Goal: Task Accomplishment & Management: Complete application form

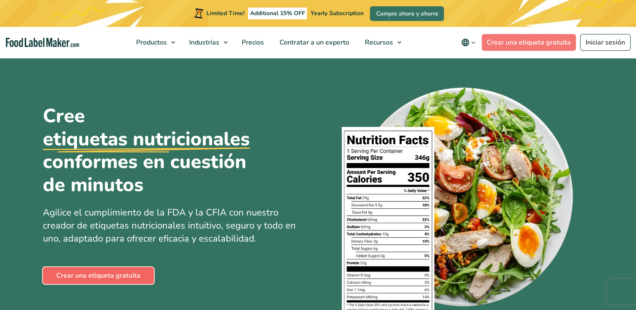
click at [103, 273] on link "Crear una etiqueta gratuita" at bounding box center [98, 275] width 111 height 17
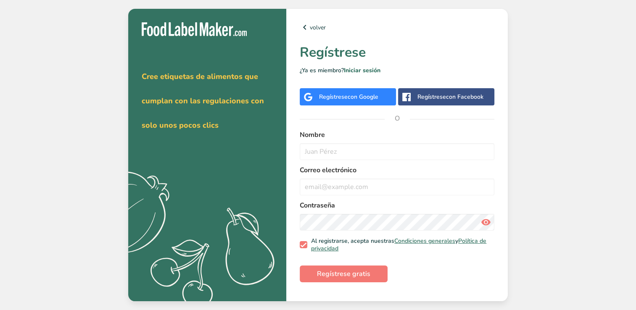
click at [195, 51] on div "Obténga su prueba gratuita [DATE] Cree etiquetas de alimentos que cumplan con l…" at bounding box center [207, 155] width 158 height 292
click at [316, 150] on input "text" at bounding box center [397, 151] width 195 height 17
type input "[PERSON_NAME]"
click at [352, 182] on input "email" at bounding box center [397, 187] width 195 height 17
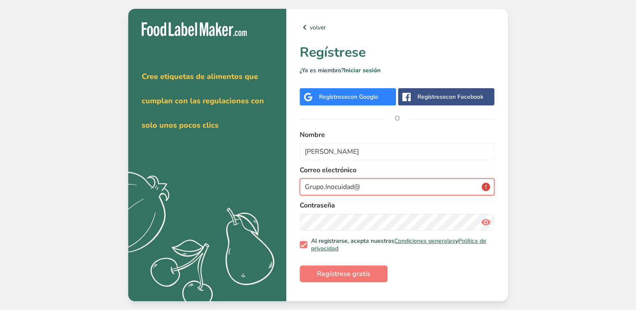
click at [375, 189] on input "Grupo.Inocuidad@" at bounding box center [397, 187] width 195 height 17
type input "[EMAIL_ADDRESS][DOMAIN_NAME]"
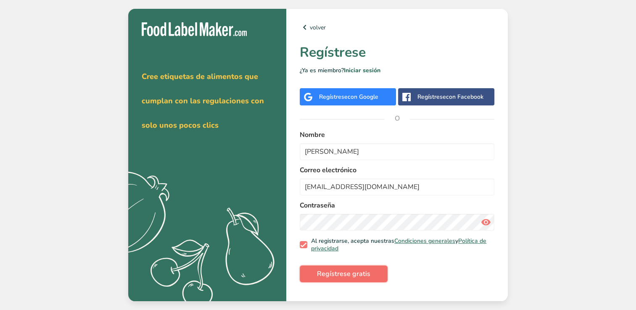
click at [367, 275] on span "Regístrese gratis" at bounding box center [343, 274] width 53 height 10
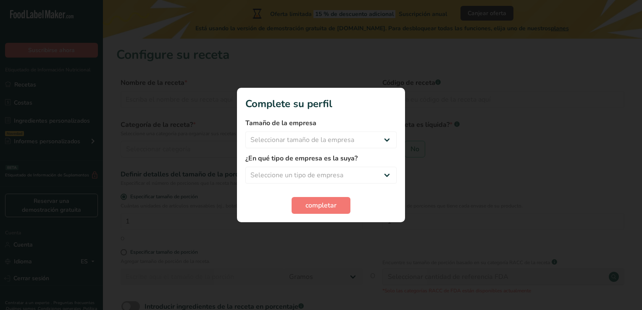
click at [478, 117] on div at bounding box center [321, 155] width 642 height 310
click at [341, 135] on select "Seleccionar tamaño de la empresa Menos de 10 empleados De 10 a 50 empleados De …" at bounding box center [320, 140] width 151 height 17
select select "3"
click at [245, 132] on select "Seleccionar tamaño de la empresa Menos de 10 empleados De 10 a 50 empleados De …" at bounding box center [320, 140] width 151 height 17
click at [323, 178] on select "Seleccione un tipo de empresa Fabricante de alimentos envasados Restaurante y c…" at bounding box center [320, 175] width 151 height 17
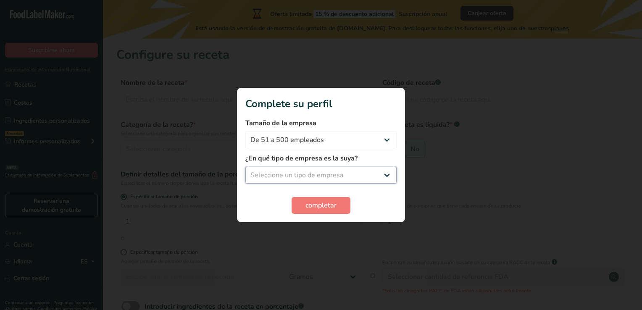
select select "8"
click at [245, 167] on select "Seleccione un tipo de empresa Fabricante de alimentos envasados Restaurante y c…" at bounding box center [320, 175] width 151 height 17
click at [322, 203] on span "completar" at bounding box center [320, 205] width 31 height 10
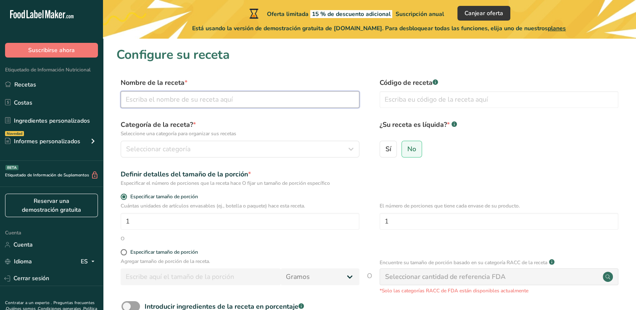
click at [210, 105] on input "text" at bounding box center [240, 99] width 239 height 17
type input "Aguacate fresco"
click at [400, 105] on input "text" at bounding box center [498, 99] width 239 height 17
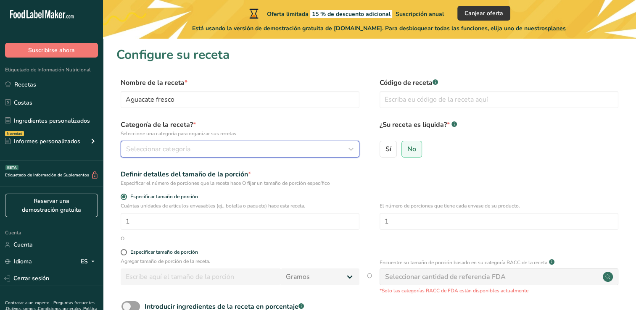
click at [247, 148] on div "Seleccionar categoría" at bounding box center [237, 149] width 223 height 10
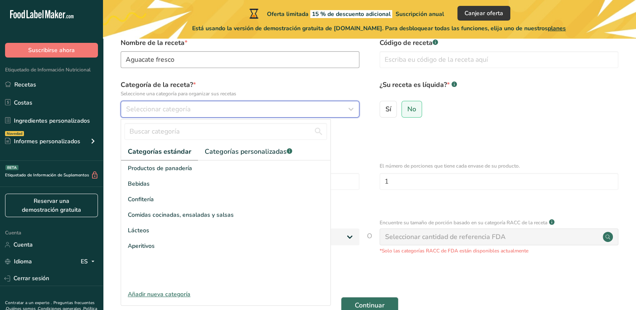
scroll to position [89, 0]
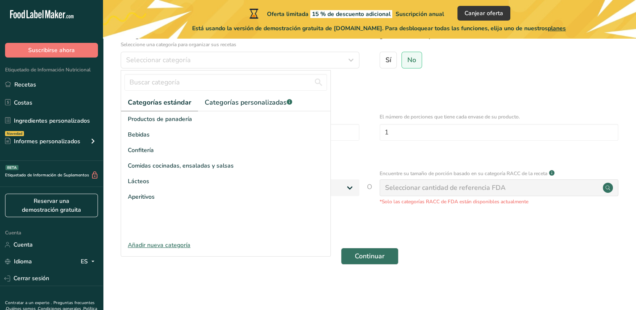
click at [432, 97] on div "Definir detalles del tamaño de la porción * Especificar el número de porciones …" at bounding box center [369, 89] width 506 height 18
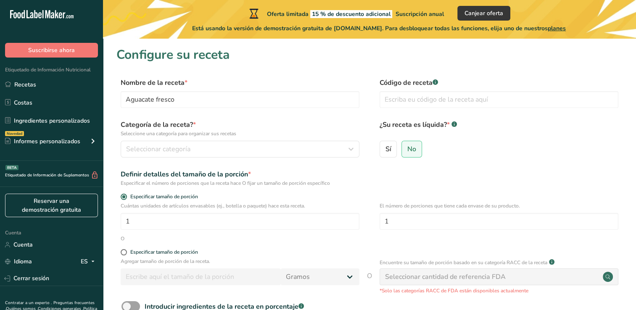
scroll to position [36, 0]
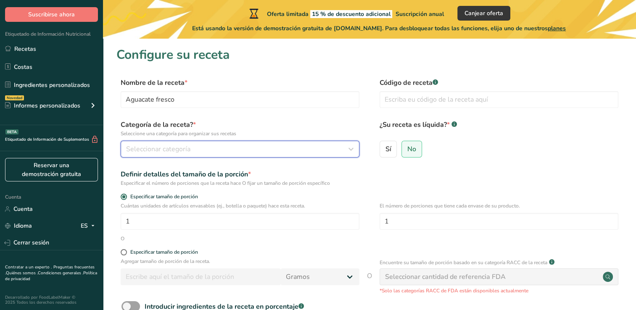
click at [208, 150] on div "Seleccionar categoría" at bounding box center [237, 149] width 223 height 10
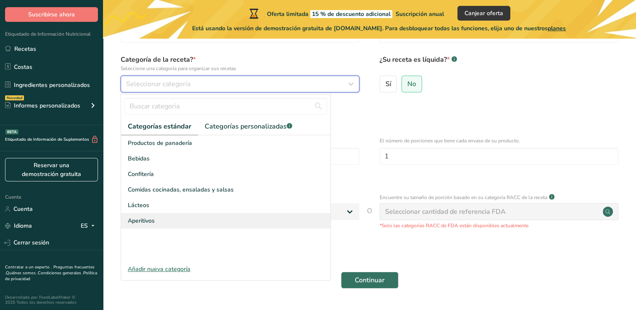
scroll to position [66, 0]
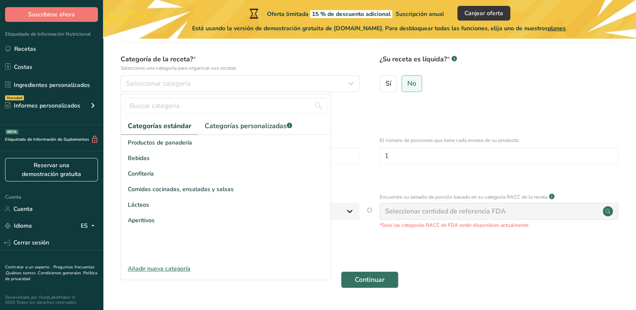
click at [176, 271] on div "Añadir nueva categoría" at bounding box center [225, 268] width 209 height 9
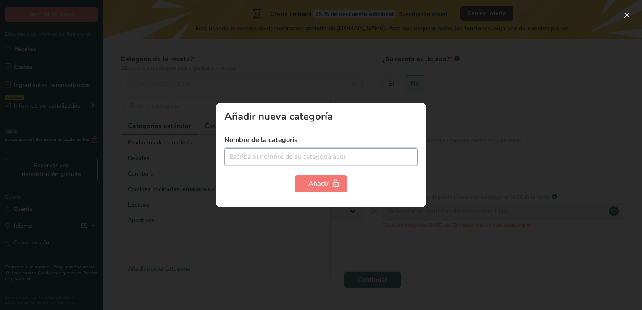
click at [266, 150] on input "text" at bounding box center [320, 156] width 193 height 17
type input "P"
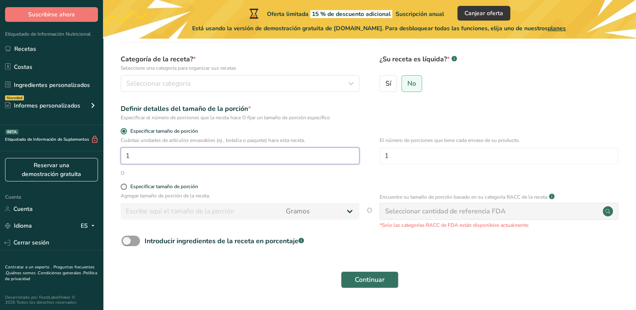
click at [176, 152] on input "1" at bounding box center [240, 155] width 239 height 17
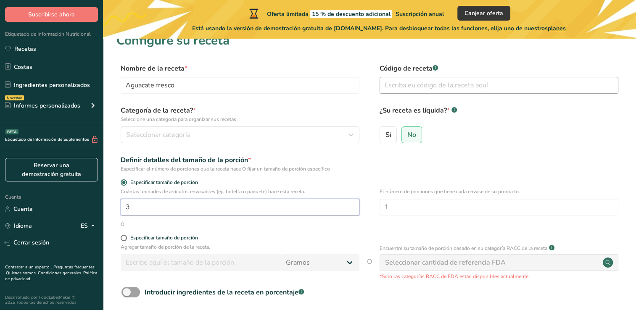
type input "3"
click at [435, 89] on input "text" at bounding box center [498, 85] width 239 height 17
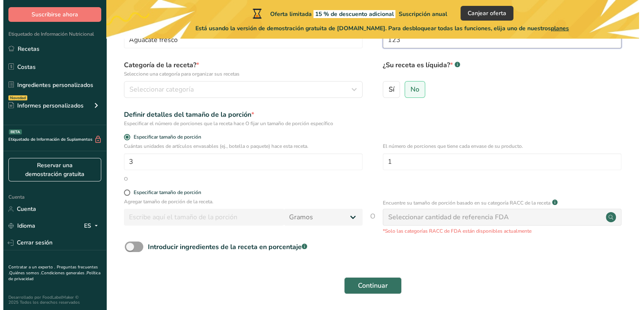
scroll to position [68, 0]
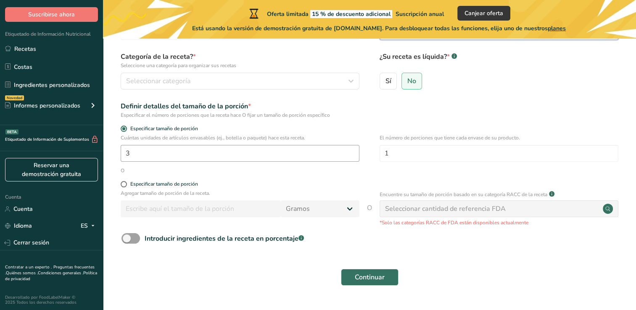
type input "123"
click at [256, 151] on input "3" at bounding box center [240, 153] width 239 height 17
click at [419, 160] on input "1" at bounding box center [498, 153] width 239 height 17
type input "3"
click at [182, 149] on input "3" at bounding box center [240, 153] width 239 height 17
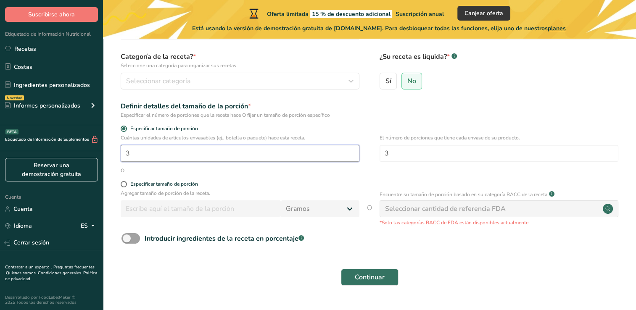
type input "1"
click at [122, 184] on span at bounding box center [124, 184] width 6 height 6
click at [122, 184] on input "Especificar tamaño de porción" at bounding box center [123, 184] width 5 height 5
radio input "true"
radio input "false"
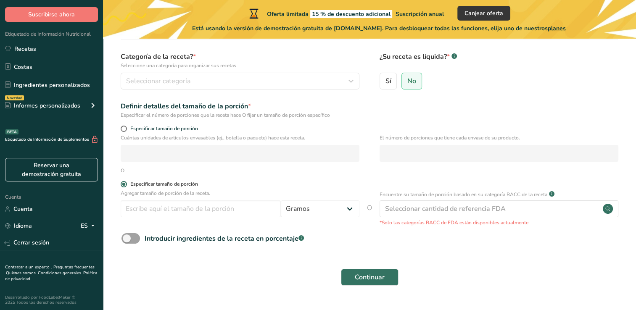
click at [126, 184] on span at bounding box center [124, 184] width 6 height 6
click at [126, 184] on input "Especificar tamaño de porción" at bounding box center [123, 184] width 5 height 5
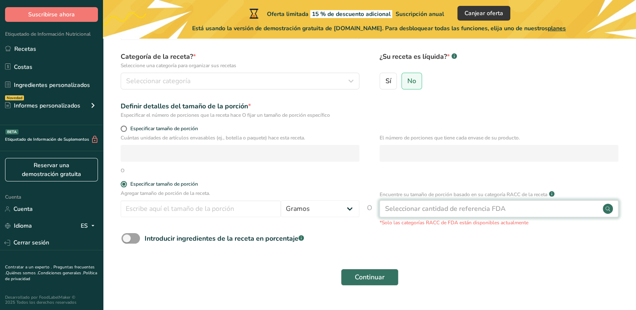
click at [470, 208] on div "Seleccionar cantidad de referencia FDA" at bounding box center [445, 209] width 121 height 10
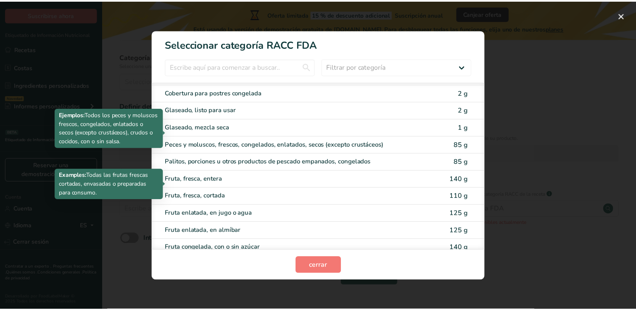
scroll to position [739, 0]
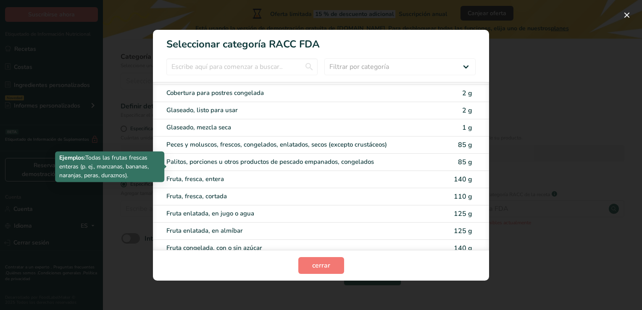
click at [238, 174] on div "Fruta, fresca, entera" at bounding box center [285, 179] width 239 height 10
type input "140"
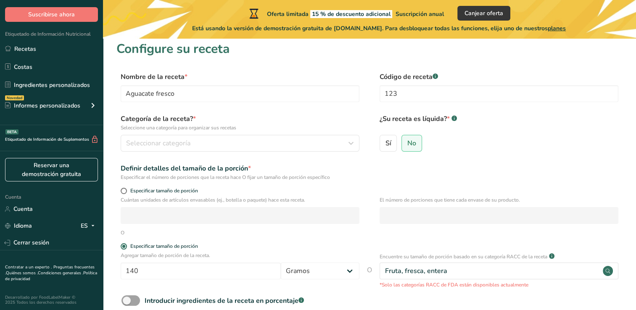
scroll to position [0, 0]
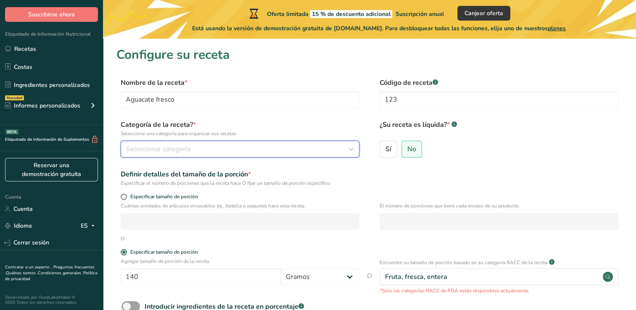
click at [240, 150] on div "Seleccionar categoría" at bounding box center [237, 149] width 223 height 10
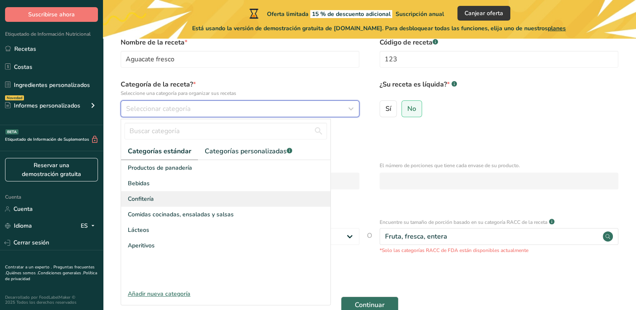
scroll to position [40, 0]
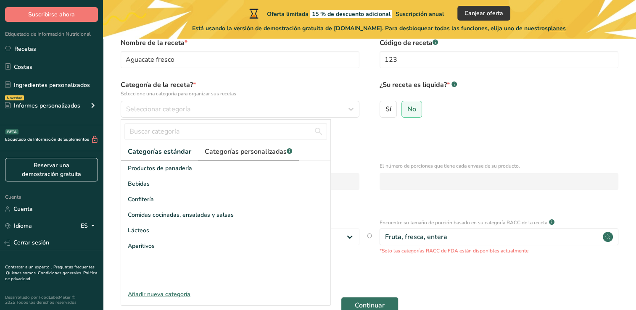
click at [242, 150] on font "Categorías personalizadas" at bounding box center [246, 151] width 82 height 9
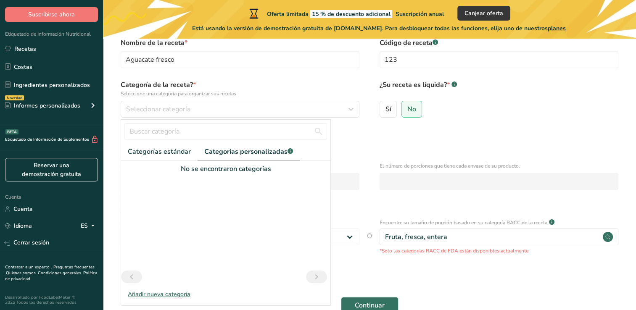
click at [135, 278] on icon "Página anterior" at bounding box center [131, 276] width 10 height 15
click at [145, 292] on div "Añadir nueva categoría" at bounding box center [225, 294] width 209 height 9
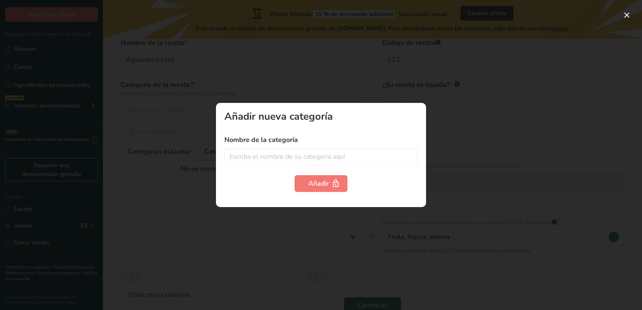
click at [455, 77] on div at bounding box center [321, 155] width 642 height 310
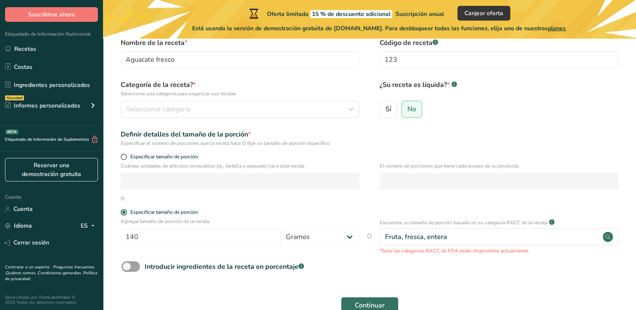
scroll to position [87, 0]
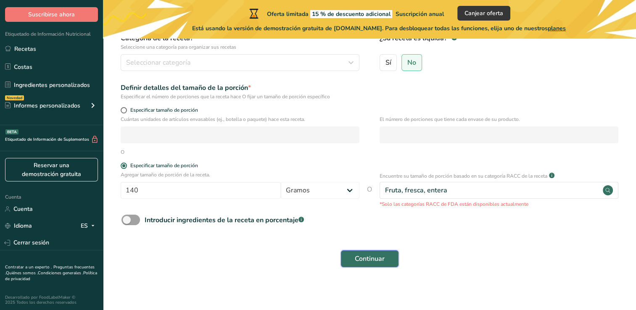
click at [360, 258] on span "Continuar" at bounding box center [370, 259] width 30 height 10
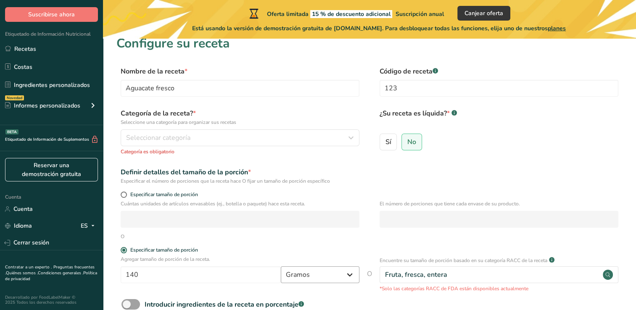
scroll to position [0, 0]
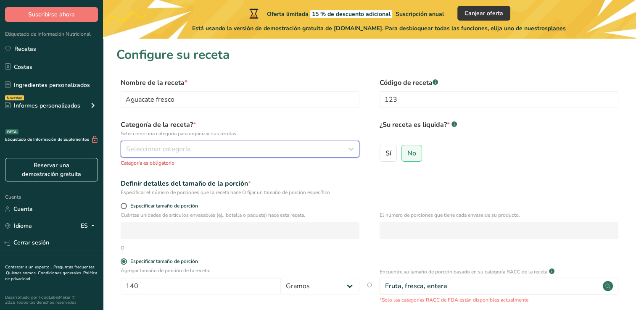
click at [254, 150] on div "Seleccionar categoría" at bounding box center [237, 149] width 223 height 10
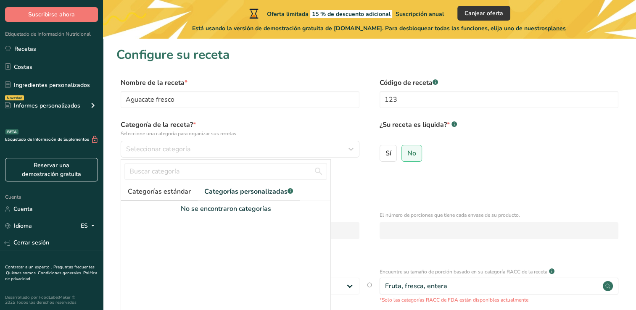
click at [147, 186] on link "Categorías estándar" at bounding box center [159, 191] width 76 height 17
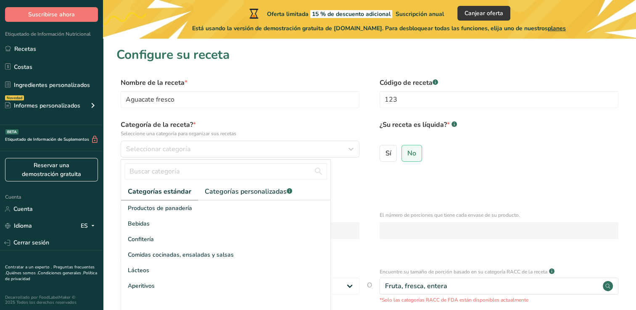
click at [364, 189] on div "Definir detalles del tamaño de la porción * Especificar el número de porciones …" at bounding box center [369, 188] width 506 height 18
